Goal: Information Seeking & Learning: Learn about a topic

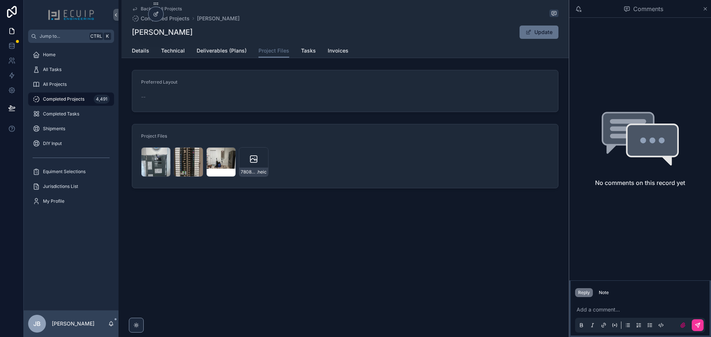
click at [159, 163] on div "PHOTO-2025-09-16-21-36-00 .jpg" at bounding box center [156, 162] width 30 height 30
click at [58, 85] on span "All Projects" at bounding box center [55, 84] width 24 height 6
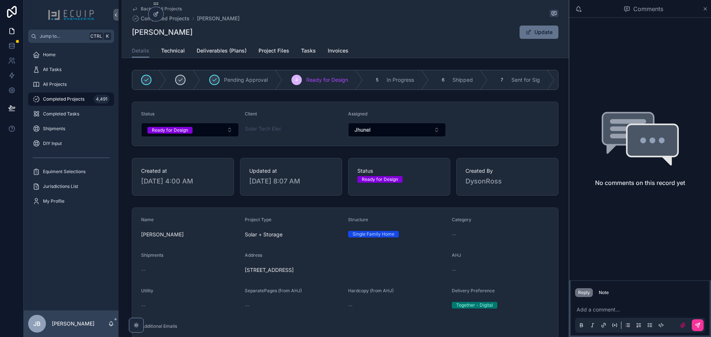
click at [175, 51] on span "Technical" at bounding box center [173, 50] width 24 height 7
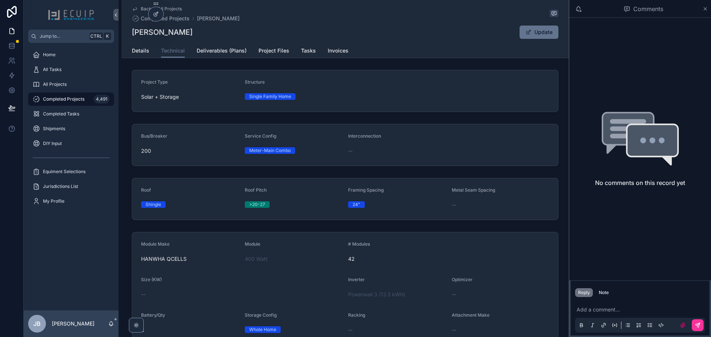
click at [142, 50] on span "Details" at bounding box center [140, 50] width 17 height 7
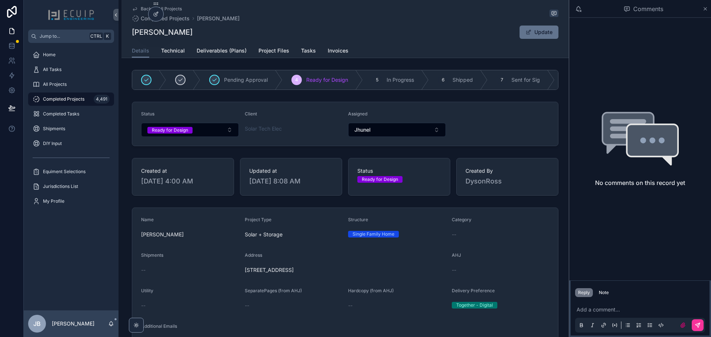
click at [167, 53] on span "Technical" at bounding box center [173, 50] width 24 height 7
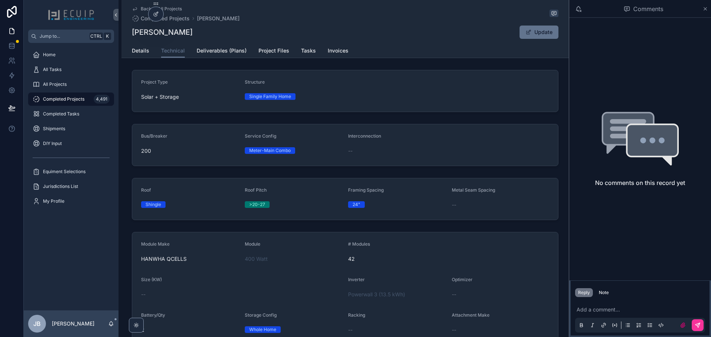
click at [212, 53] on span "Deliverables (Plans)" at bounding box center [222, 50] width 50 height 7
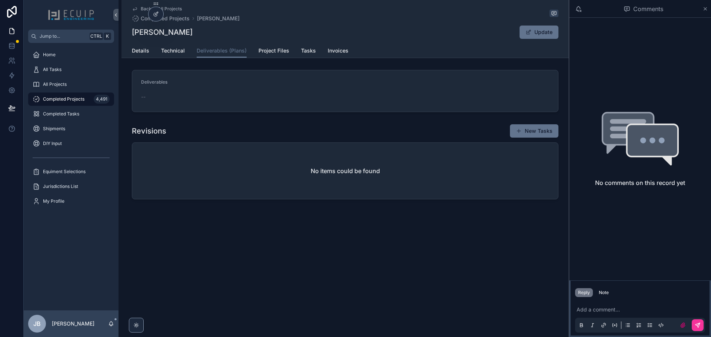
click at [261, 55] on link "Project Files" at bounding box center [273, 51] width 31 height 15
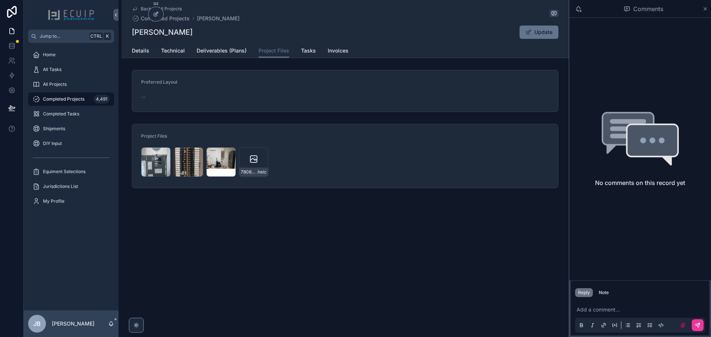
click at [171, 53] on span "Technical" at bounding box center [173, 50] width 24 height 7
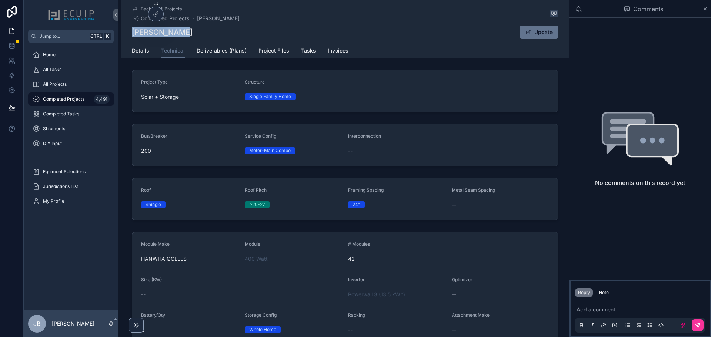
drag, startPoint x: 184, startPoint y: 34, endPoint x: 129, endPoint y: 33, distance: 54.8
click at [129, 33] on div "Back to All Projects Completed Projects Sitki Yilmaz Sitki Yilmaz Update Techni…" at bounding box center [344, 29] width 447 height 58
copy h1 "[PERSON_NAME]"
drag, startPoint x: 54, startPoint y: 78, endPoint x: 99, endPoint y: 84, distance: 45.1
click at [54, 78] on div "All Projects" at bounding box center [71, 84] width 77 height 12
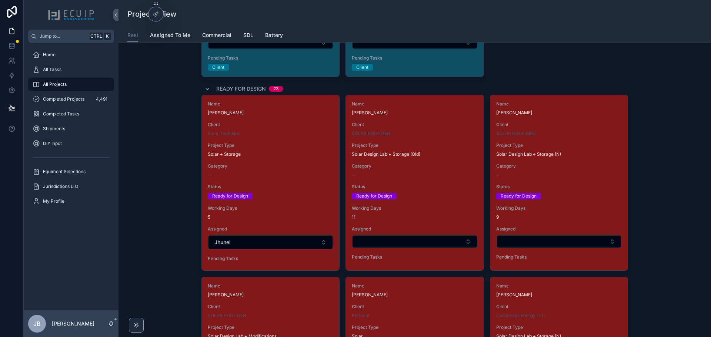
scroll to position [999, 0]
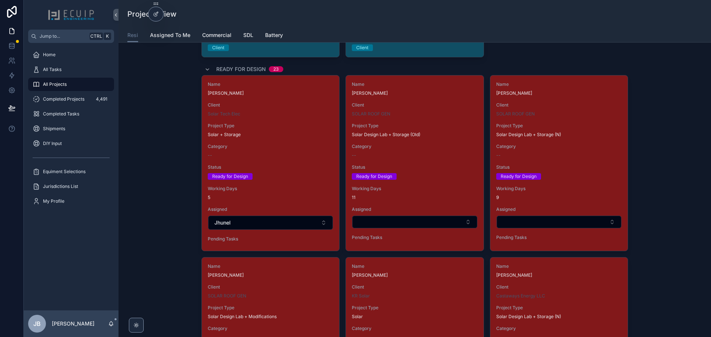
click at [428, 199] on span "11" at bounding box center [414, 198] width 125 height 6
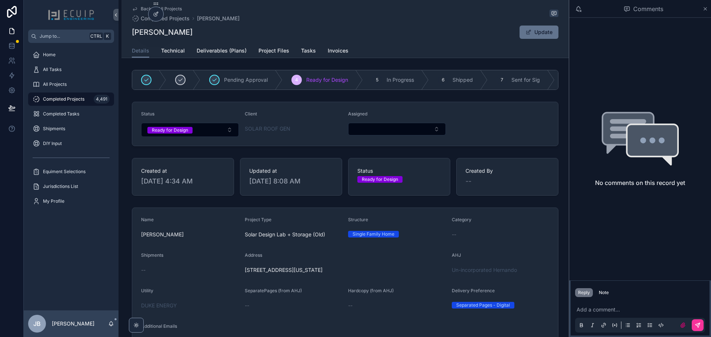
click at [370, 131] on button "Select Button" at bounding box center [397, 129] width 98 height 13
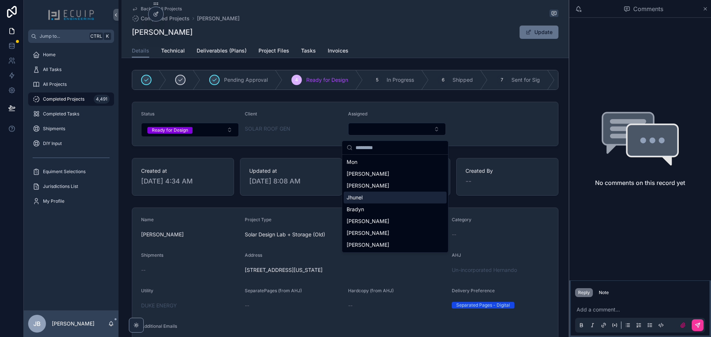
click at [360, 200] on span "Jhunel" at bounding box center [354, 197] width 16 height 7
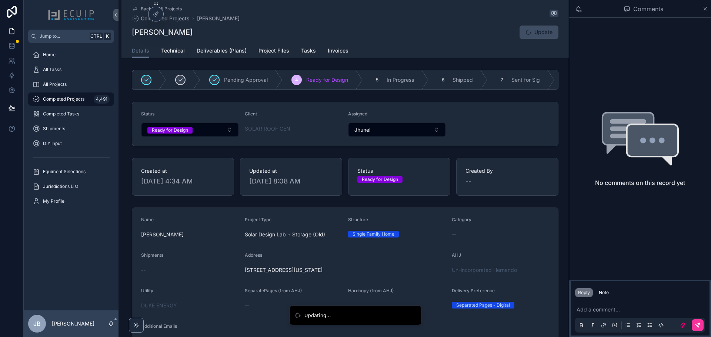
click at [262, 52] on span "Project Files" at bounding box center [273, 50] width 31 height 7
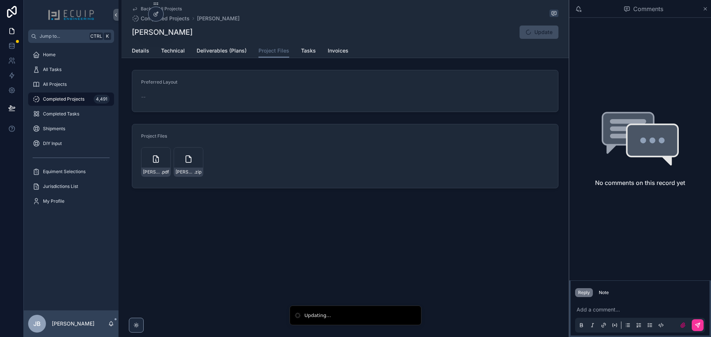
click at [0, 0] on div "scrollable content" at bounding box center [0, 0] width 0 height 0
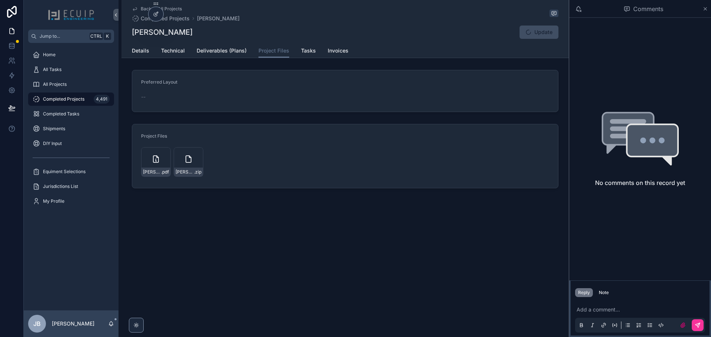
click at [258, 157] on div "Roberto-Perez-Engineering-(1) .pdf ROBERTO-PEREZ-SITE-SURVEY .zip" at bounding box center [345, 162] width 408 height 30
click at [148, 157] on div "Roberto-Perez-Engineering-(1) .pdf" at bounding box center [156, 162] width 30 height 30
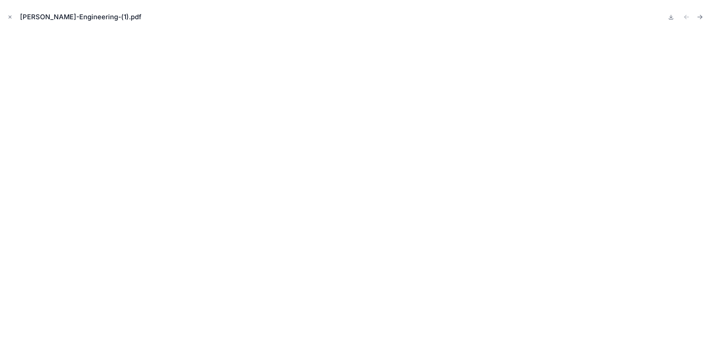
click at [13, 19] on button "Close modal" at bounding box center [10, 17] width 8 height 8
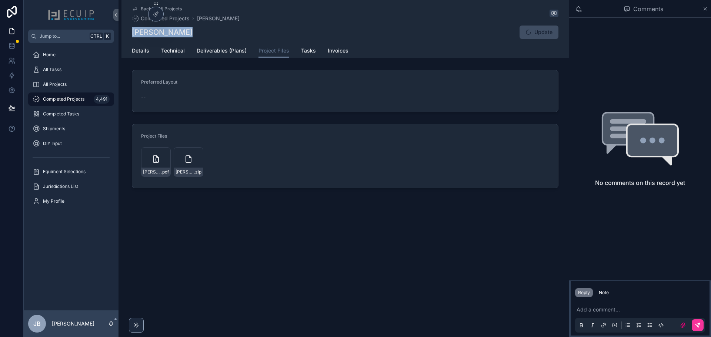
drag, startPoint x: 189, startPoint y: 32, endPoint x: 134, endPoint y: 34, distance: 55.2
click at [134, 34] on div "Roberto Perez Update" at bounding box center [345, 32] width 426 height 14
copy h1 "Roberto Perez"
click at [145, 56] on link "Details" at bounding box center [140, 51] width 17 height 15
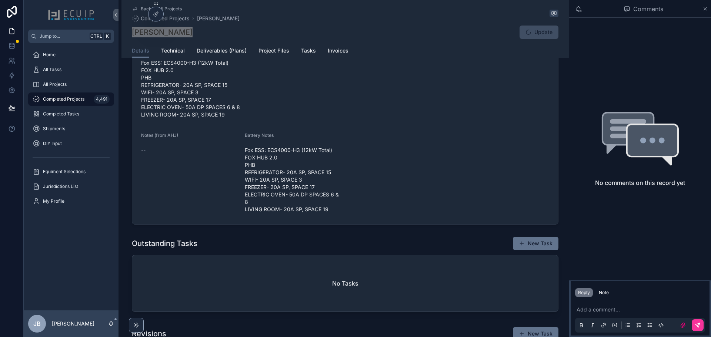
scroll to position [333, 0]
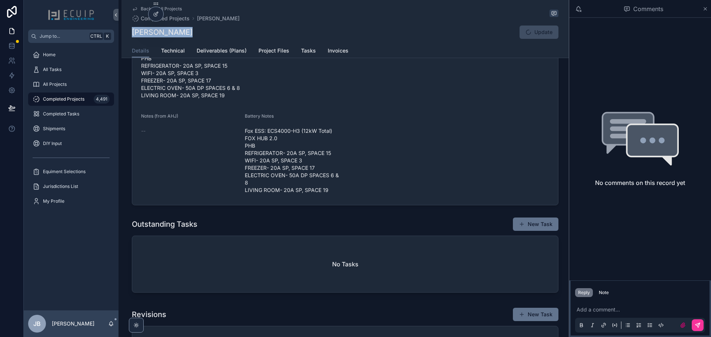
click at [164, 56] on link "Technical" at bounding box center [173, 51] width 24 height 15
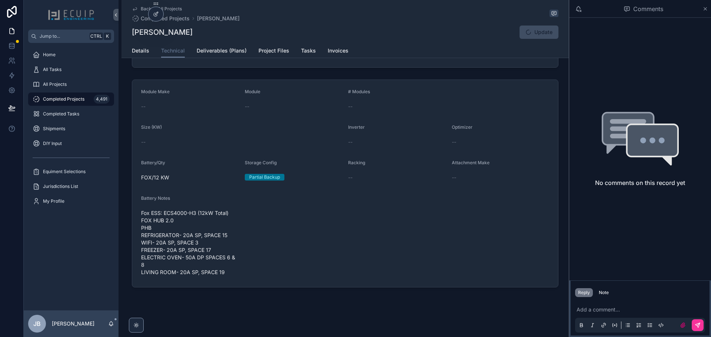
scroll to position [153, 0]
click at [145, 52] on span "Details" at bounding box center [140, 50] width 17 height 7
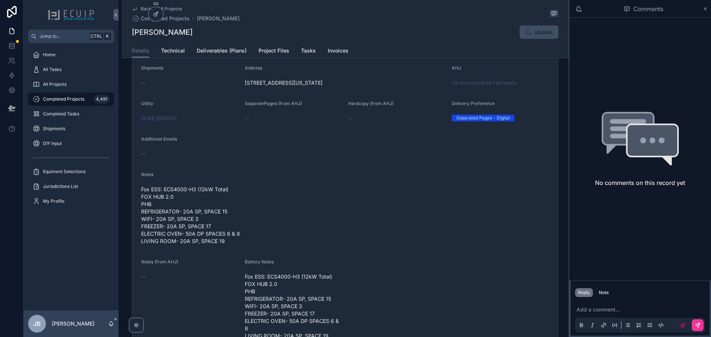
scroll to position [222, 0]
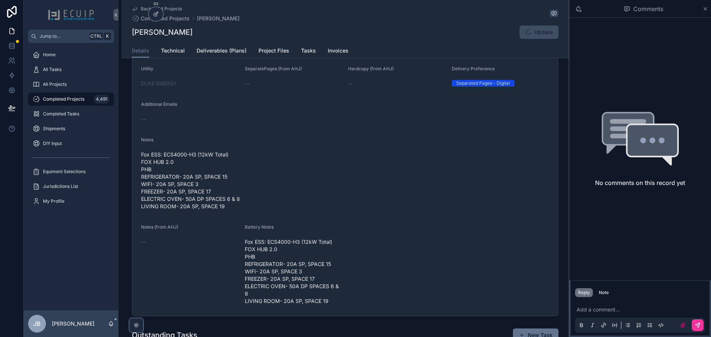
click at [180, 51] on span "Technical" at bounding box center [173, 50] width 24 height 7
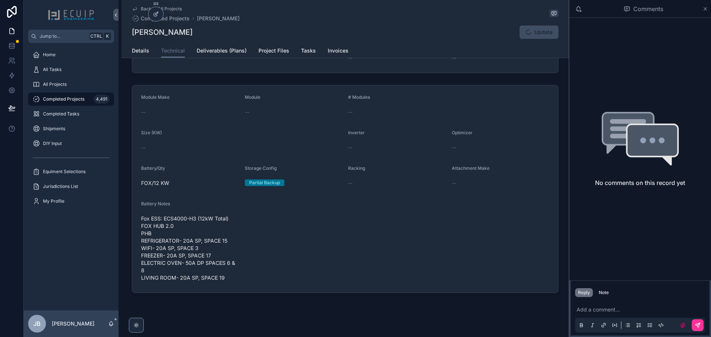
scroll to position [148, 0]
